Goal: Transaction & Acquisition: Purchase product/service

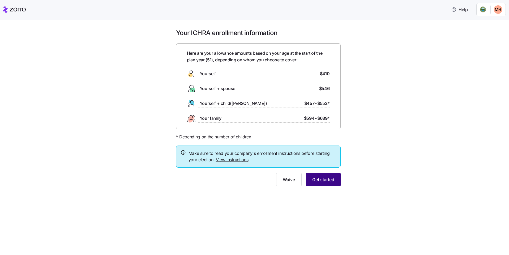
click at [327, 181] on span "Get started" at bounding box center [323, 179] width 22 height 6
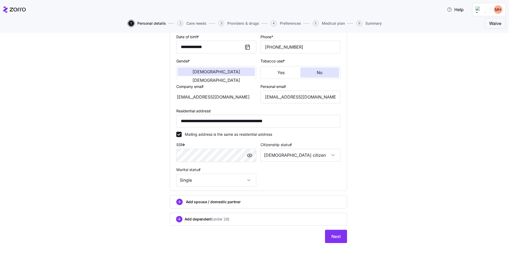
scroll to position [87, 0]
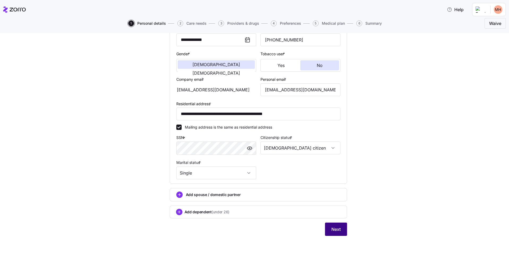
click at [333, 231] on span "Next" at bounding box center [335, 229] width 9 height 6
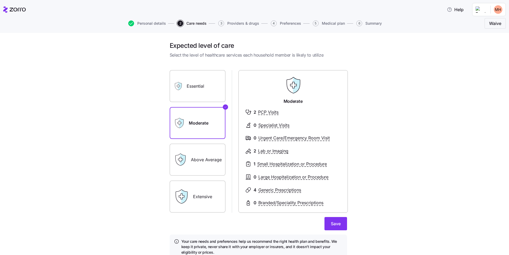
click at [192, 94] on label "Essential" at bounding box center [198, 86] width 56 height 32
click at [0, 0] on input "Essential" at bounding box center [0, 0] width 0 height 0
click at [202, 110] on label "Moderate" at bounding box center [198, 123] width 56 height 32
click at [0, 0] on input "Moderate" at bounding box center [0, 0] width 0 height 0
click at [204, 153] on label "Above Average" at bounding box center [198, 160] width 56 height 32
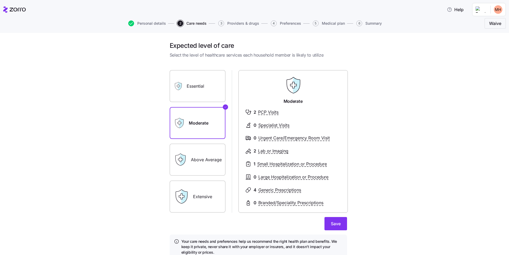
click at [0, 0] on input "Above Average" at bounding box center [0, 0] width 0 height 0
click at [203, 195] on label "Extensive" at bounding box center [198, 197] width 56 height 32
click at [0, 0] on input "Extensive" at bounding box center [0, 0] width 0 height 0
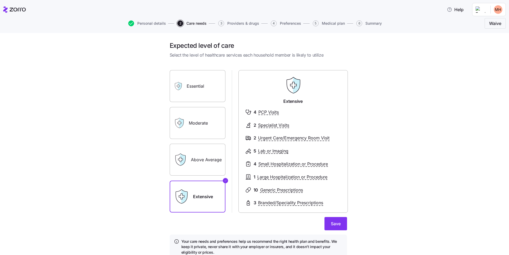
click at [194, 119] on label "Moderate" at bounding box center [198, 123] width 56 height 32
click at [0, 0] on input "Moderate" at bounding box center [0, 0] width 0 height 0
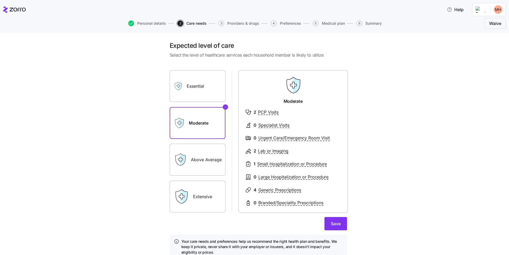
click at [203, 162] on label "Above Average" at bounding box center [198, 160] width 56 height 32
click at [0, 0] on input "Above Average" at bounding box center [0, 0] width 0 height 0
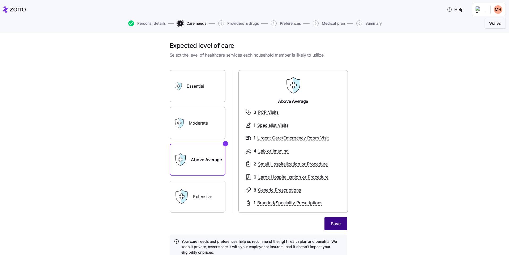
click at [335, 226] on span "Save" at bounding box center [336, 223] width 10 height 6
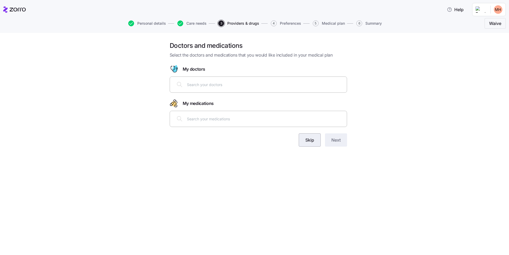
click at [312, 138] on span "Skip" at bounding box center [309, 140] width 9 height 6
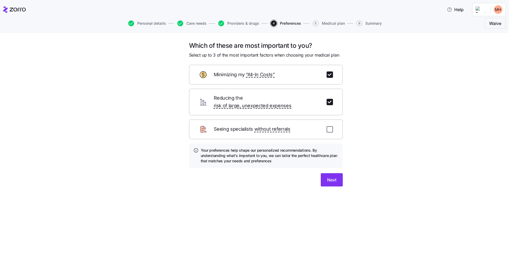
click at [330, 126] on input "checkbox" at bounding box center [330, 129] width 6 height 6
checkbox input "true"
click at [335, 177] on span "Next" at bounding box center [331, 180] width 9 height 6
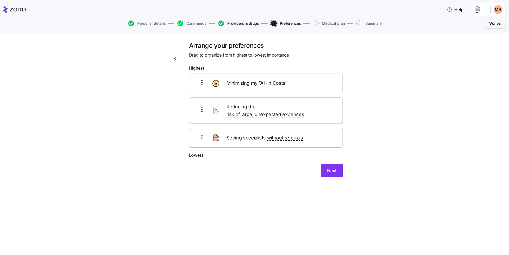
click at [237, 22] on span "Providers & drugs" at bounding box center [243, 24] width 32 height 4
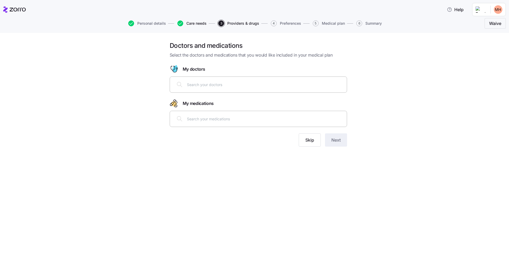
click at [203, 23] on span "Care needs" at bounding box center [196, 24] width 20 height 4
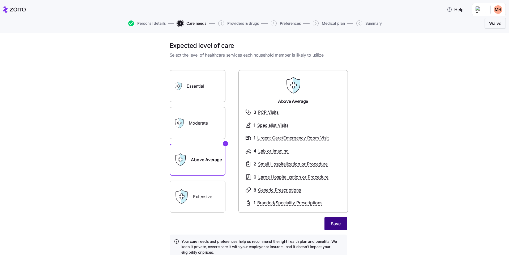
click at [334, 228] on button "Save" at bounding box center [336, 223] width 23 height 13
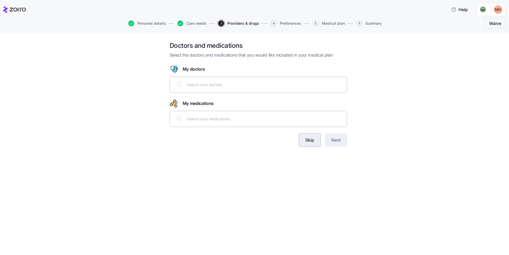
click at [316, 141] on button "Skip" at bounding box center [310, 139] width 22 height 13
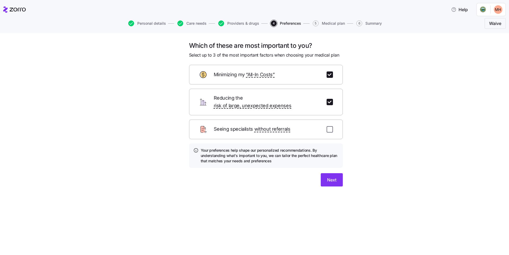
click at [331, 126] on input "checkbox" at bounding box center [330, 129] width 6 height 6
checkbox input "true"
click at [335, 177] on span "Next" at bounding box center [331, 180] width 9 height 6
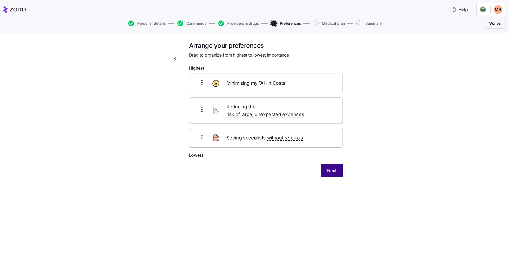
click at [331, 167] on span "Next" at bounding box center [331, 170] width 9 height 6
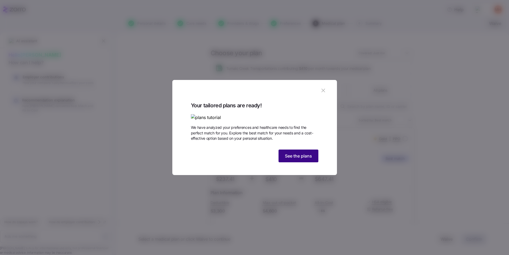
click at [296, 159] on span "See the plans" at bounding box center [298, 156] width 27 height 6
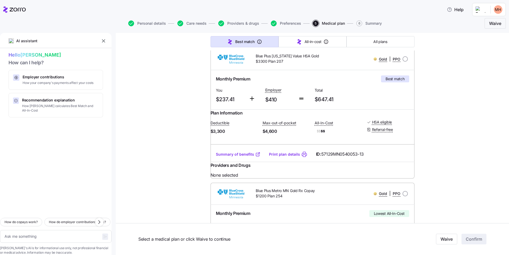
scroll to position [106, 0]
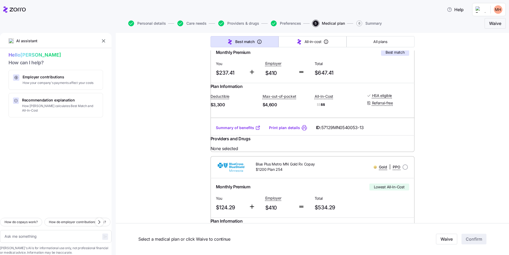
click at [232, 130] on link "Summary of benefits" at bounding box center [238, 127] width 45 height 5
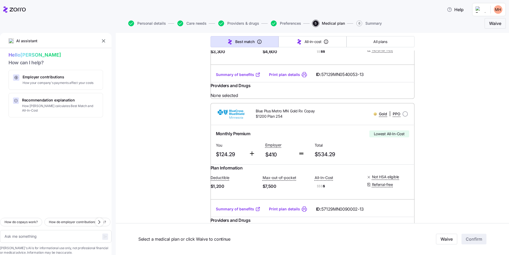
scroll to position [212, 0]
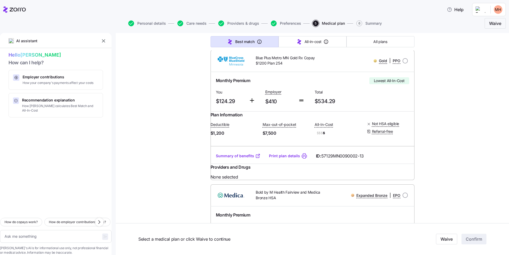
click at [242, 159] on link "Summary of benefits" at bounding box center [238, 155] width 45 height 5
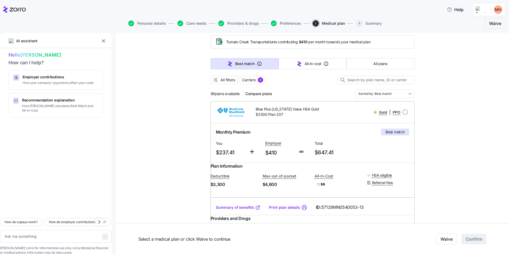
scroll to position [0, 0]
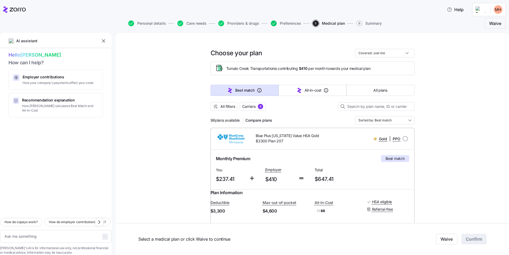
click at [274, 23] on icon "button" at bounding box center [274, 23] width 6 height 6
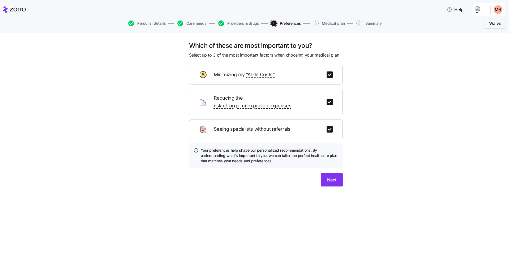
click at [221, 25] on icon "button" at bounding box center [221, 23] width 6 height 6
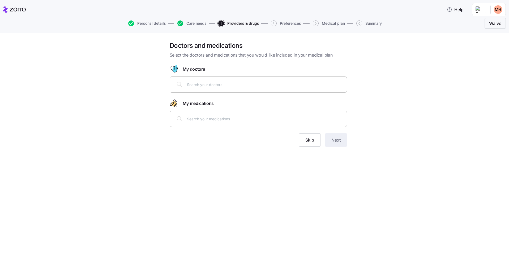
click at [181, 24] on icon "button" at bounding box center [180, 23] width 6 height 6
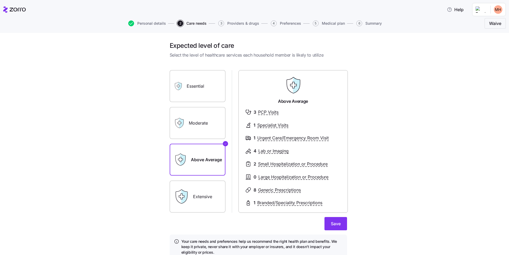
click at [206, 121] on label "Moderate" at bounding box center [198, 123] width 56 height 32
click at [0, 0] on input "Moderate" at bounding box center [0, 0] width 0 height 0
click at [211, 164] on label "Above Average" at bounding box center [198, 160] width 56 height 32
click at [0, 0] on input "Above Average" at bounding box center [0, 0] width 0 height 0
click at [205, 123] on label "Moderate" at bounding box center [198, 123] width 56 height 32
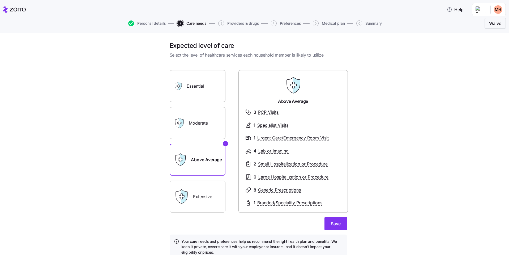
click at [0, 0] on input "Moderate" at bounding box center [0, 0] width 0 height 0
click at [209, 159] on label "Above Average" at bounding box center [198, 160] width 56 height 32
click at [0, 0] on input "Above Average" at bounding box center [0, 0] width 0 height 0
click at [198, 130] on label "Moderate" at bounding box center [198, 123] width 56 height 32
click at [0, 0] on input "Moderate" at bounding box center [0, 0] width 0 height 0
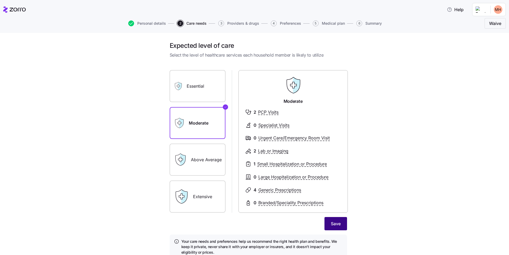
click at [334, 222] on span "Save" at bounding box center [336, 223] width 10 height 6
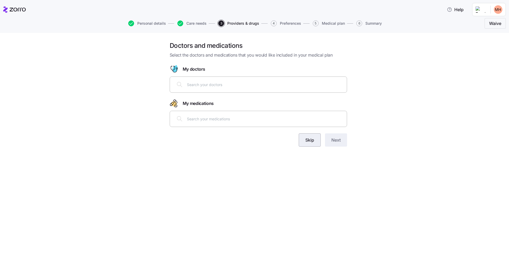
click at [312, 143] on button "Skip" at bounding box center [310, 139] width 22 height 13
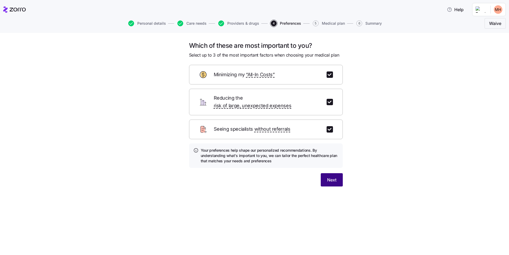
click at [334, 177] on span "Next" at bounding box center [331, 180] width 9 height 6
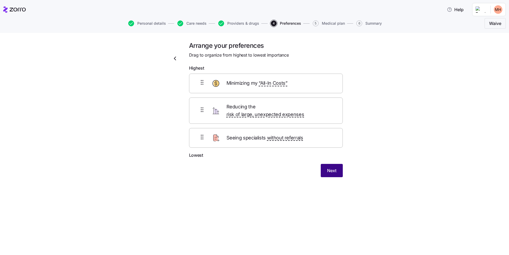
click at [333, 167] on span "Next" at bounding box center [331, 170] width 9 height 6
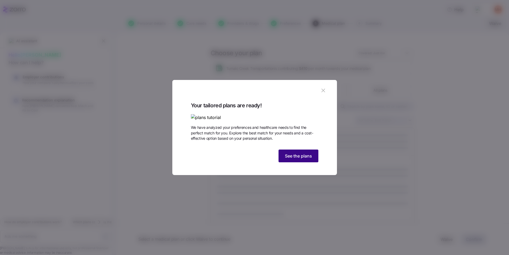
click at [309, 159] on span "See the plans" at bounding box center [298, 156] width 27 height 6
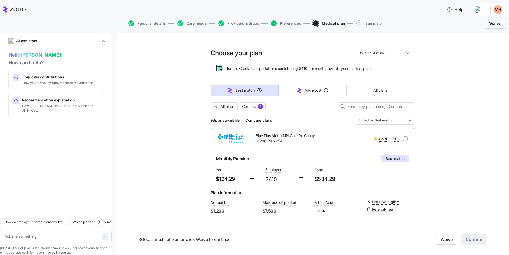
click at [274, 23] on icon "button" at bounding box center [274, 23] width 6 height 6
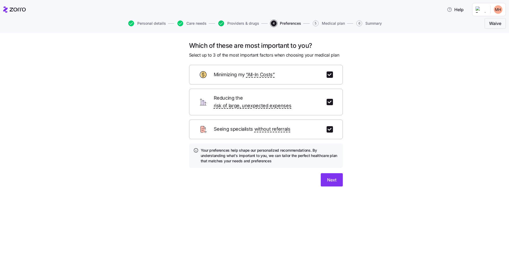
click at [220, 23] on icon "button" at bounding box center [221, 23] width 6 height 6
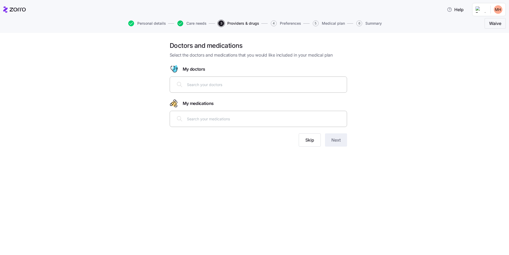
click at [181, 25] on icon "button" at bounding box center [180, 23] width 6 height 6
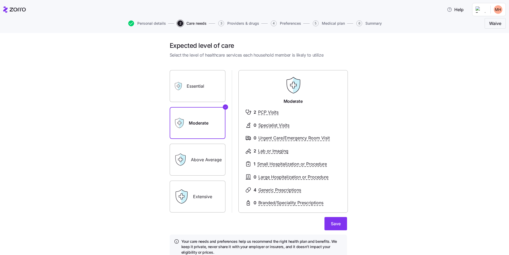
click at [206, 162] on label "Above Average" at bounding box center [198, 160] width 56 height 32
click at [0, 0] on input "Above Average" at bounding box center [0, 0] width 0 height 0
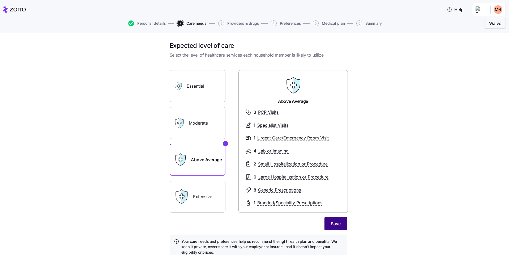
click at [337, 226] on span "Save" at bounding box center [336, 223] width 10 height 6
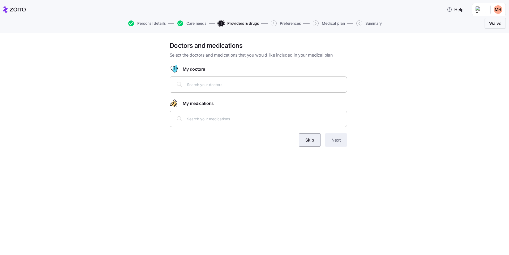
click at [309, 142] on span "Skip" at bounding box center [309, 140] width 9 height 6
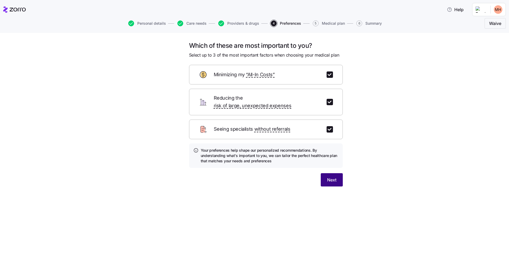
click at [333, 177] on button "Next" at bounding box center [332, 179] width 22 height 13
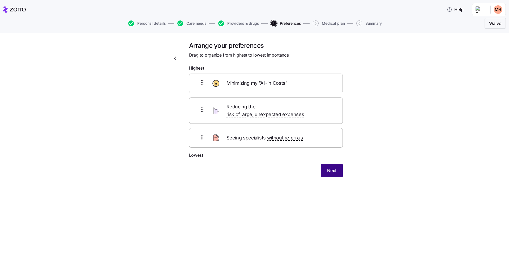
click at [328, 167] on span "Next" at bounding box center [331, 170] width 9 height 6
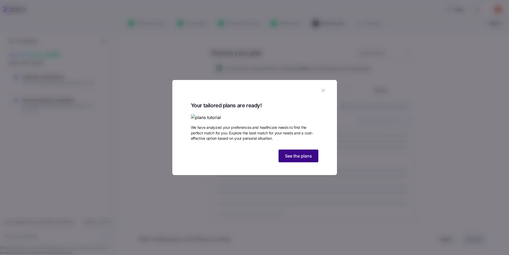
click at [306, 159] on span "See the plans" at bounding box center [298, 156] width 27 height 6
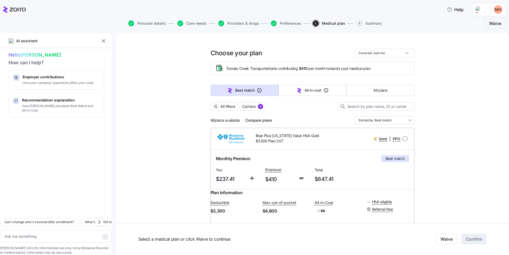
scroll to position [53, 0]
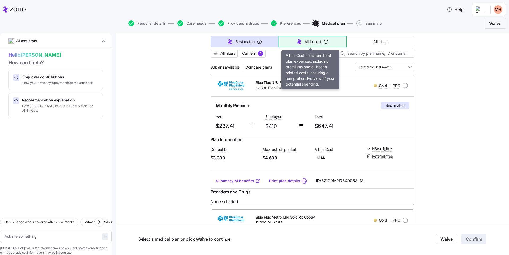
click at [308, 44] on span "All-in-cost" at bounding box center [313, 41] width 17 height 5
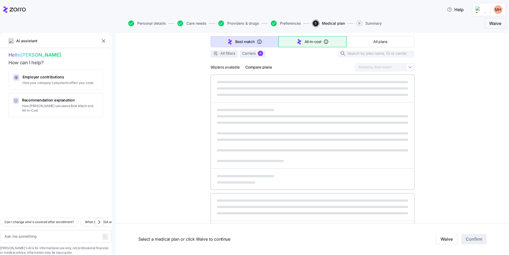
type textarea "x"
type input "Sorted by: All-in-cost"
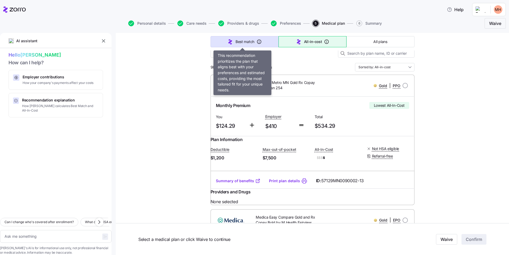
click at [243, 43] on span "Best match" at bounding box center [245, 41] width 19 height 5
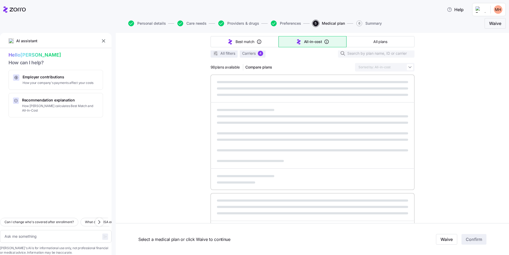
type textarea "x"
type input "Sorted by: Best match"
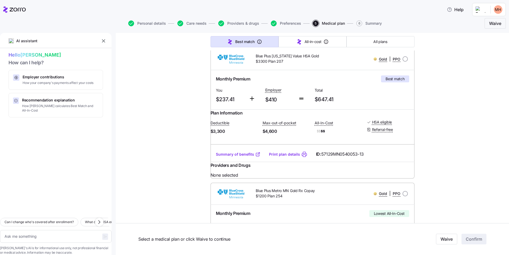
scroll to position [0, 0]
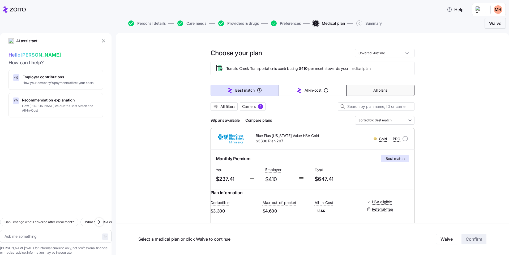
click at [382, 89] on span "All plans" at bounding box center [380, 90] width 14 height 5
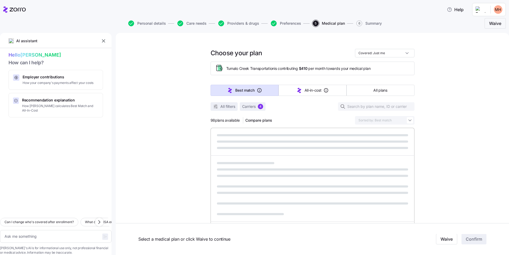
type textarea "x"
type input "Sorted by: Premium"
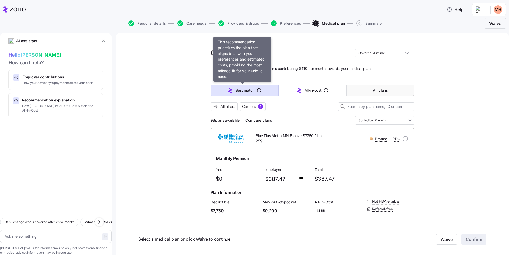
click at [241, 93] on button "Best match" at bounding box center [245, 90] width 68 height 11
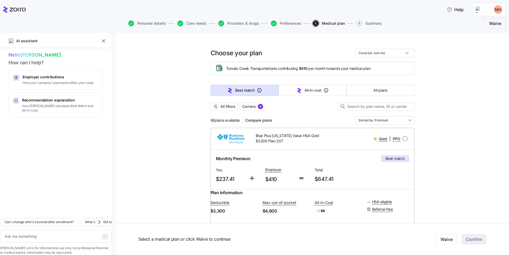
type textarea "x"
type input "Sorted by: Best match"
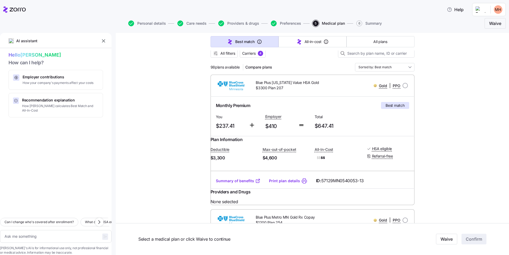
click at [356, 115] on span "Total" at bounding box center [337, 116] width 45 height 5
click at [292, 205] on span "None selected" at bounding box center [313, 201] width 204 height 7
click at [355, 105] on div "Monthly Premium Best match" at bounding box center [312, 105] width 193 height 7
drag, startPoint x: 308, startPoint y: 87, endPoint x: 312, endPoint y: 88, distance: 4.0
click at [310, 87] on span "Blue Plus [US_STATE] Value HSA Gold $3300 Plan 207" at bounding box center [291, 85] width 71 height 11
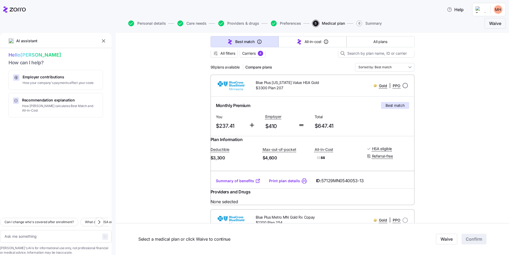
click at [403, 85] on input "radio" at bounding box center [405, 85] width 5 height 5
radio input "true"
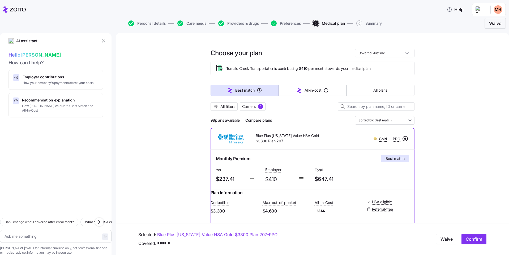
scroll to position [80, 0]
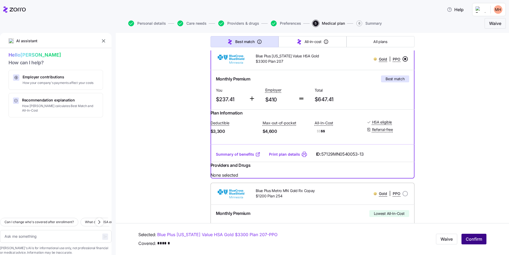
click at [471, 239] on span "Confirm" at bounding box center [474, 239] width 16 height 6
type textarea "x"
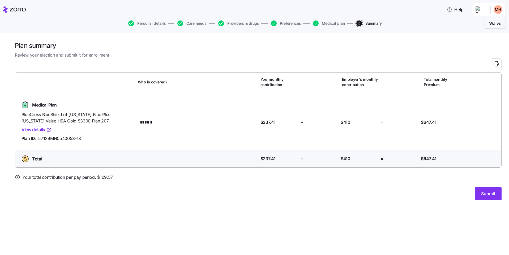
click at [37, 130] on link "View details" at bounding box center [37, 129] width 30 height 7
click at [501, 12] on html "Help Personal details Care needs Providers & drugs Preferences Medical plan 6 S…" at bounding box center [254, 126] width 509 height 252
click at [487, 34] on div "Log out" at bounding box center [484, 32] width 21 height 6
